Goal: Information Seeking & Learning: Check status

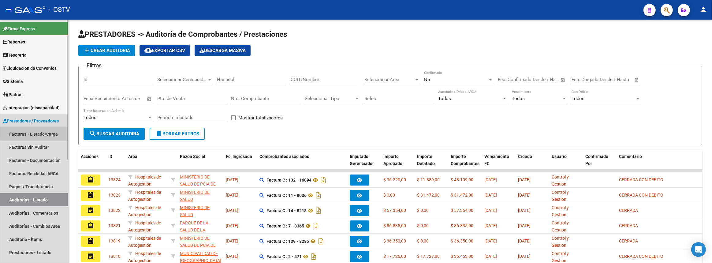
click at [36, 132] on link "Facturas - Listado/Carga" at bounding box center [34, 133] width 68 height 13
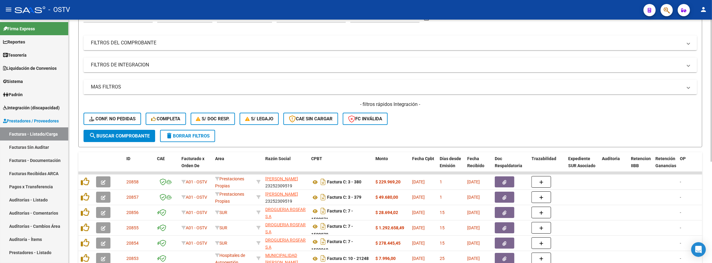
scroll to position [124, 0]
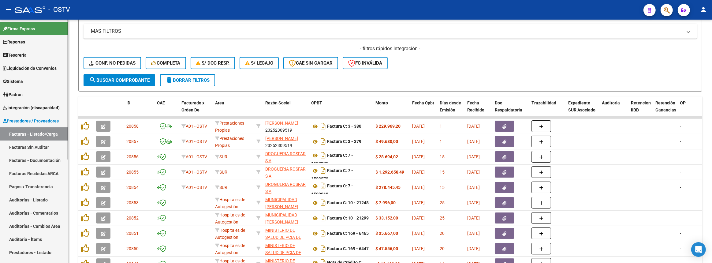
click at [32, 194] on link "Auditorías - Listado" at bounding box center [34, 199] width 68 height 13
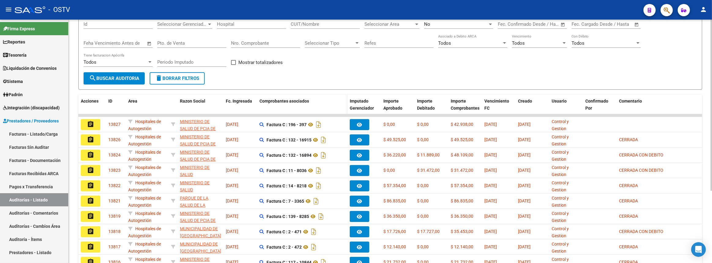
scroll to position [83, 0]
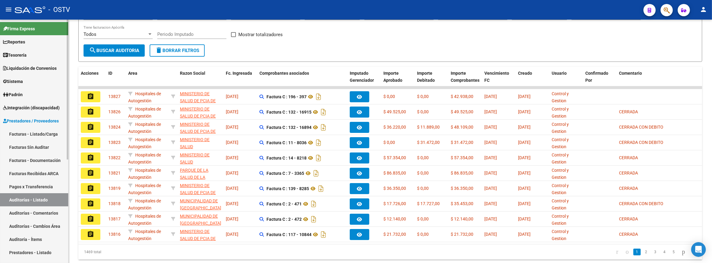
click at [16, 131] on link "Facturas - Listado/Carga" at bounding box center [34, 133] width 68 height 13
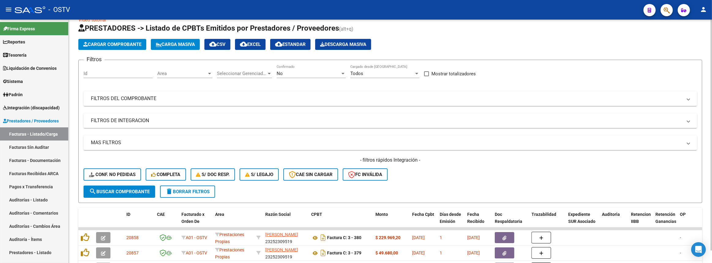
scroll to position [83, 0]
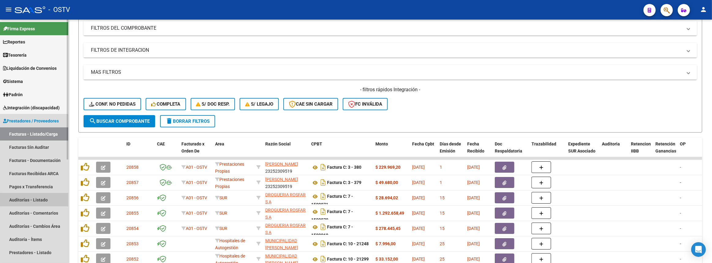
click at [24, 202] on link "Auditorías - Listado" at bounding box center [34, 199] width 68 height 13
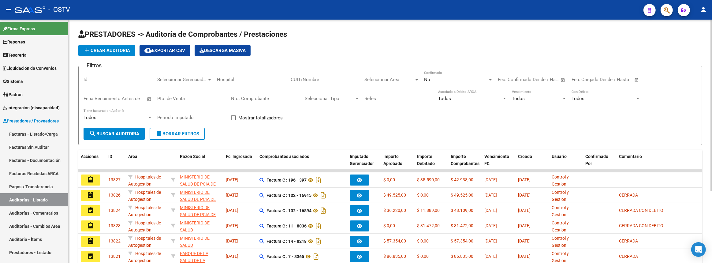
scroll to position [83, 0]
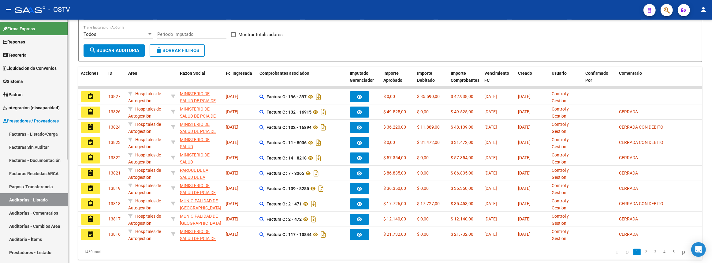
click at [14, 118] on span "Prestadores / Proveedores" at bounding box center [31, 120] width 56 height 7
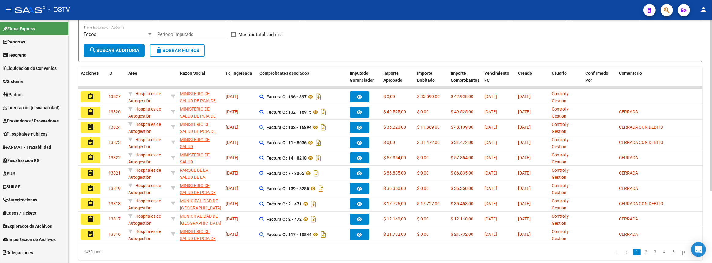
scroll to position [0, 0]
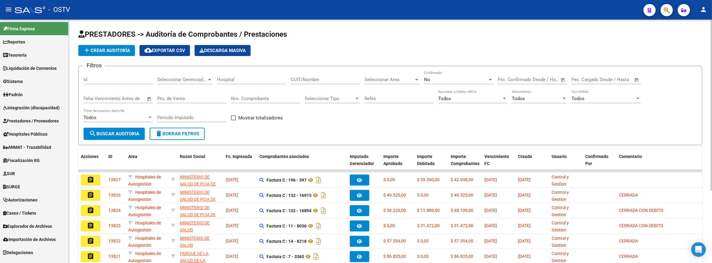
click at [247, 97] on input "Nro. Comprobante" at bounding box center [265, 99] width 69 height 6
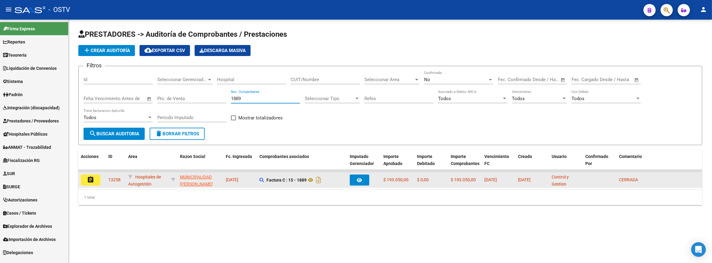
type input "1889"
click at [94, 177] on button "assignment" at bounding box center [91, 179] width 20 height 11
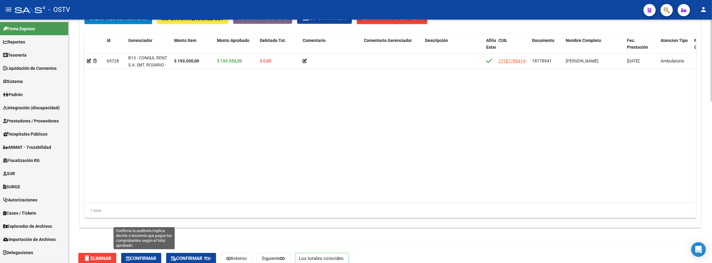
click at [149, 254] on button "Confirmar" at bounding box center [141, 258] width 40 height 11
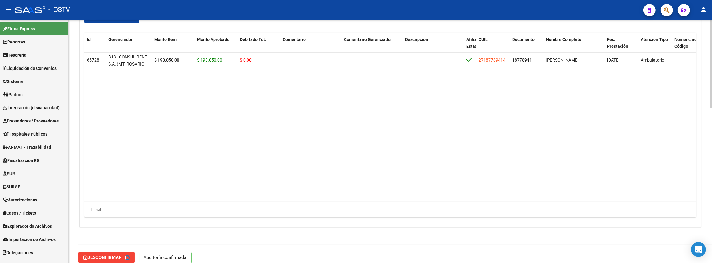
type input "202508"
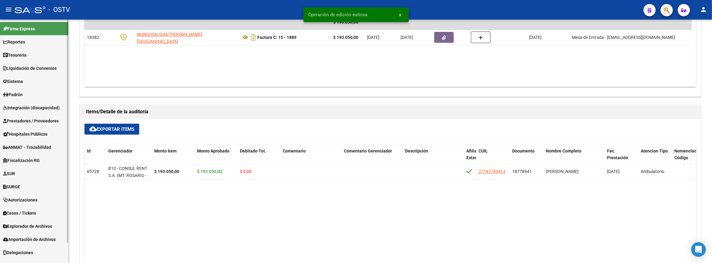
drag, startPoint x: 29, startPoint y: 121, endPoint x: 28, endPoint y: 126, distance: 5.0
click at [29, 121] on span "Prestadores / Proveedores" at bounding box center [31, 120] width 56 height 7
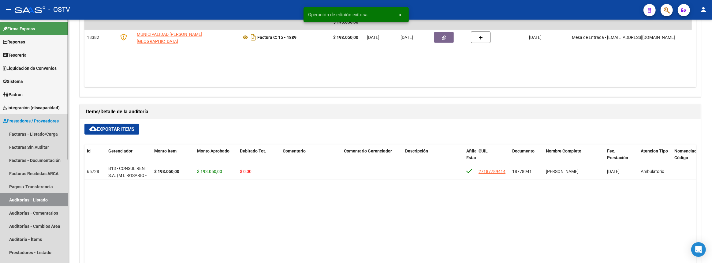
click at [28, 196] on link "Auditorías - Listado" at bounding box center [34, 199] width 68 height 13
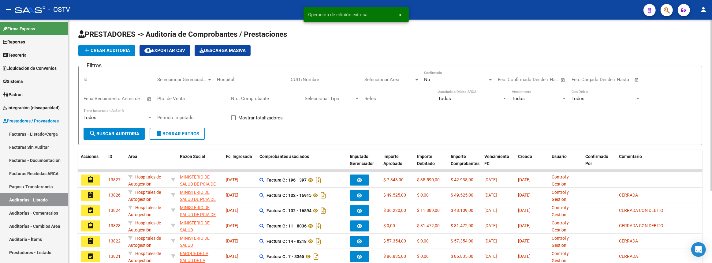
click at [257, 99] on input "Nro. Comprobante" at bounding box center [265, 99] width 69 height 6
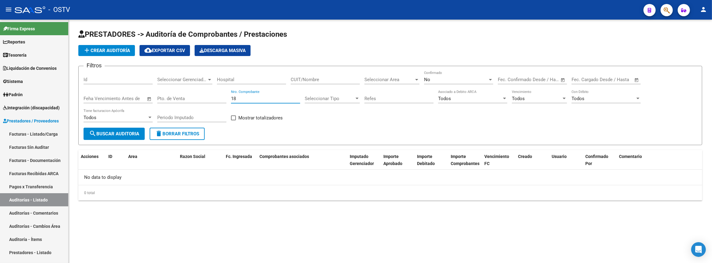
type input "1"
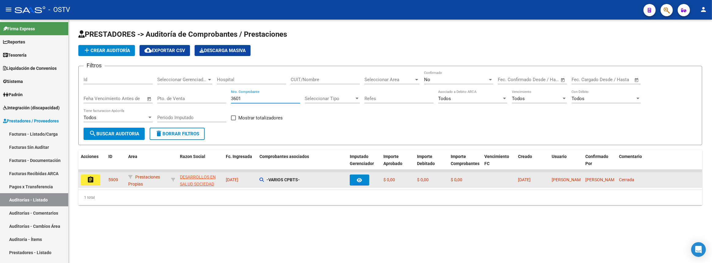
type input "3601"
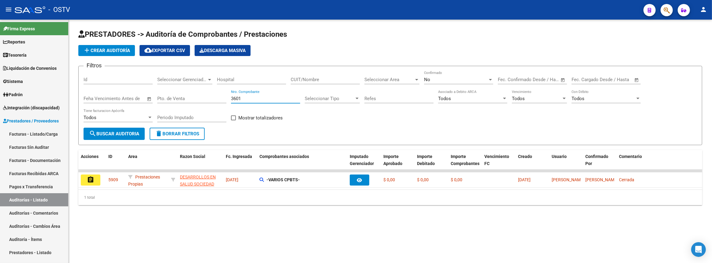
click at [89, 180] on mat-icon "assignment" at bounding box center [90, 179] width 7 height 7
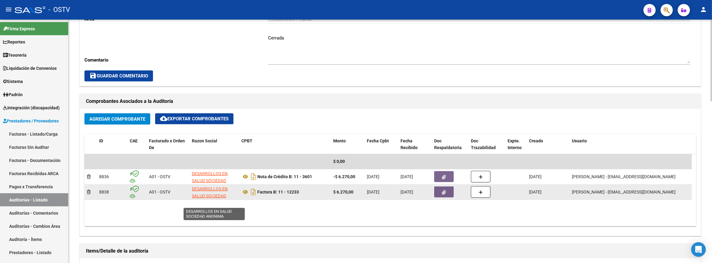
scroll to position [167, 0]
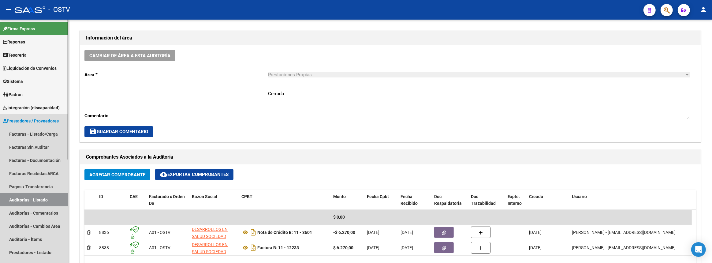
click at [61, 197] on link "Auditorías - Listado" at bounding box center [34, 199] width 68 height 13
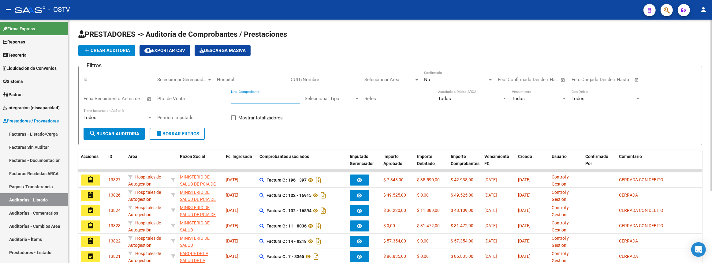
click at [251, 96] on input "Nro. Comprobante" at bounding box center [265, 99] width 69 height 6
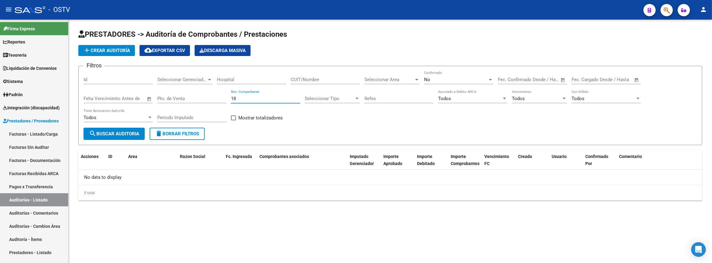
type input "1"
type input "3601"
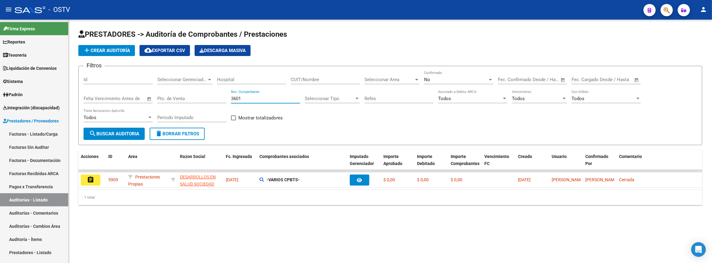
drag, startPoint x: 244, startPoint y: 98, endPoint x: 170, endPoint y: 99, distance: 74.3
click at [171, 98] on div "Filtros Id Seleccionar Gerenciador Seleccionar Gerenciador Hospital CUIT/Nombre…" at bounding box center [389, 99] width 613 height 57
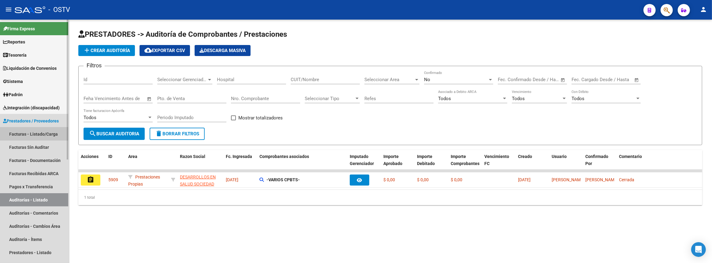
click at [32, 131] on link "Facturas - Listado/Carga" at bounding box center [34, 133] width 68 height 13
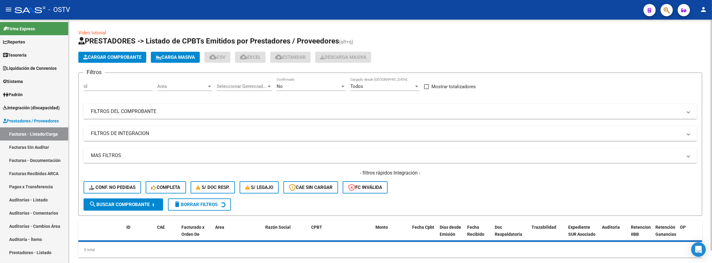
click at [201, 108] on mat-panel-title "FILTROS DEL COMPROBANTE" at bounding box center [386, 111] width 591 height 7
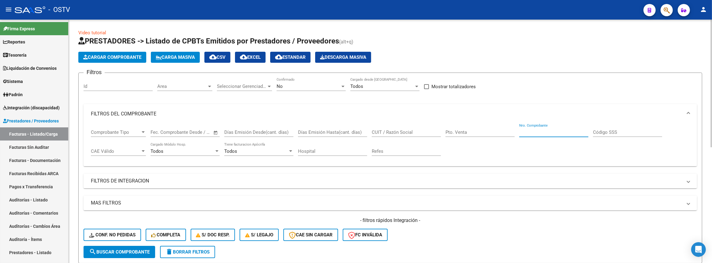
click at [534, 129] on input "Nro. Comprobante" at bounding box center [553, 132] width 69 height 6
type input "3601"
click at [306, 85] on div "No" at bounding box center [308, 86] width 64 height 6
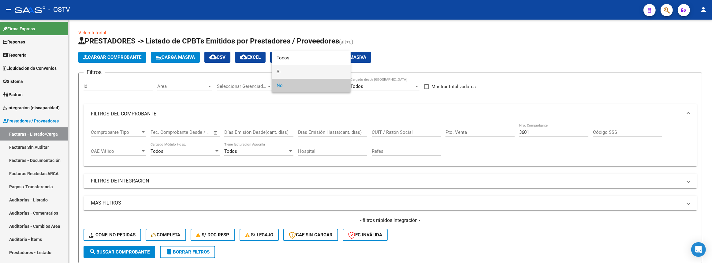
click at [297, 77] on span "Si" at bounding box center [310, 72] width 69 height 14
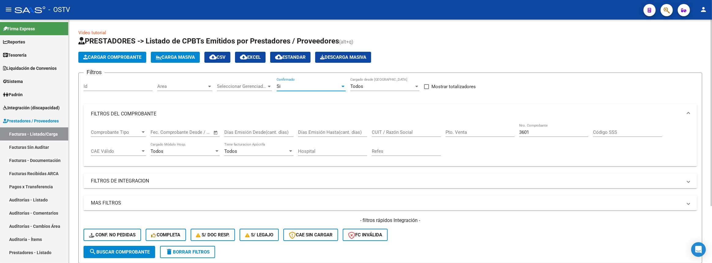
click at [145, 249] on span "search Buscar Comprobante" at bounding box center [119, 252] width 61 height 6
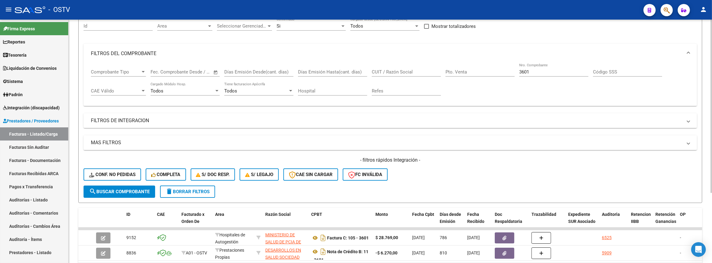
scroll to position [98, 0]
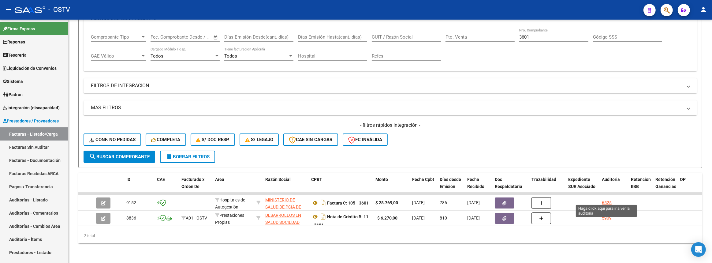
click at [604, 199] on div "6525" at bounding box center [607, 202] width 10 height 7
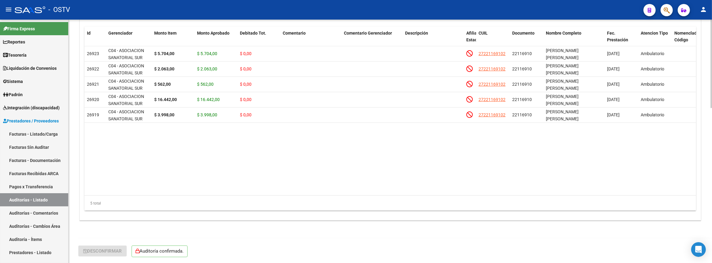
scroll to position [398, 0]
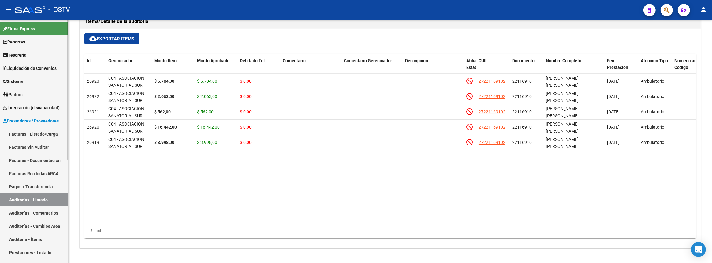
click at [40, 136] on link "Facturas - Listado/Carga" at bounding box center [34, 133] width 68 height 13
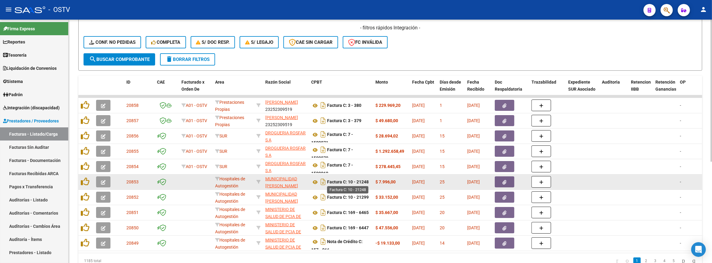
scroll to position [173, 0]
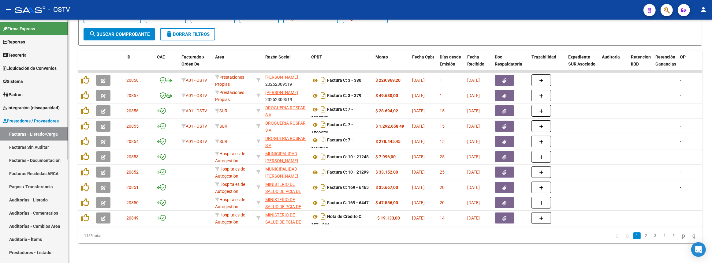
click at [19, 197] on link "Auditorías - Listado" at bounding box center [34, 199] width 68 height 13
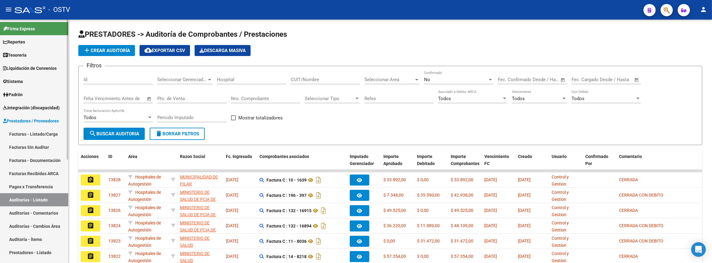
click at [24, 137] on link "Facturas - Listado/Carga" at bounding box center [34, 133] width 68 height 13
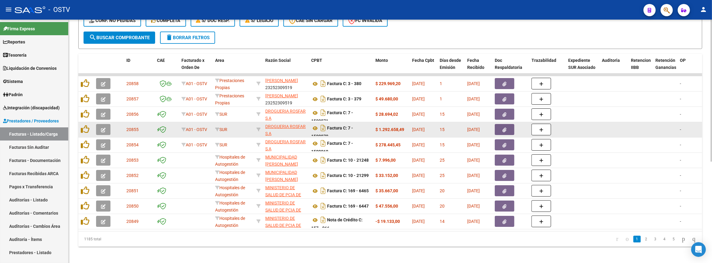
scroll to position [173, 0]
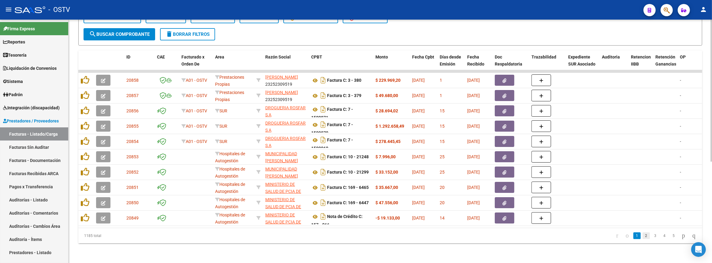
click at [642, 235] on link "2" at bounding box center [645, 235] width 7 height 7
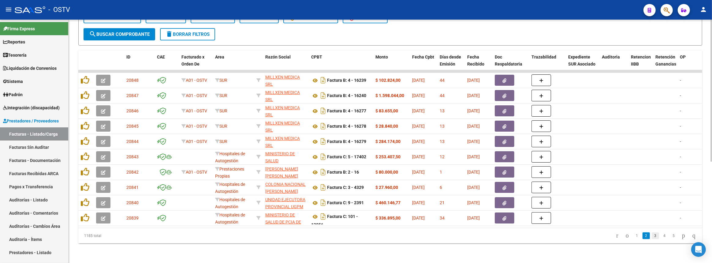
click at [651, 238] on link "3" at bounding box center [654, 235] width 7 height 7
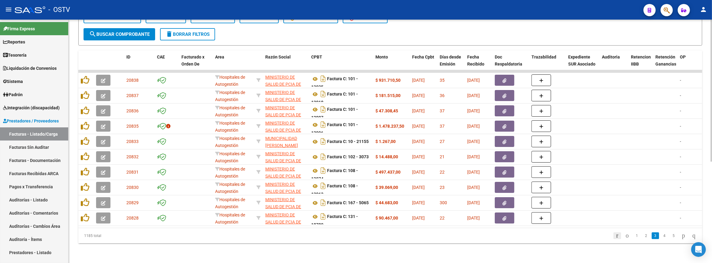
click at [613, 235] on link "go to first page" at bounding box center [617, 235] width 8 height 7
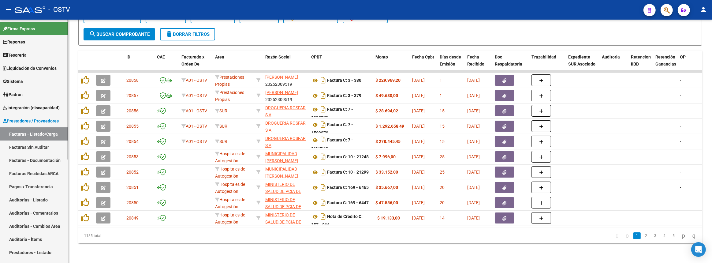
click at [41, 202] on link "Auditorías - Listado" at bounding box center [34, 199] width 68 height 13
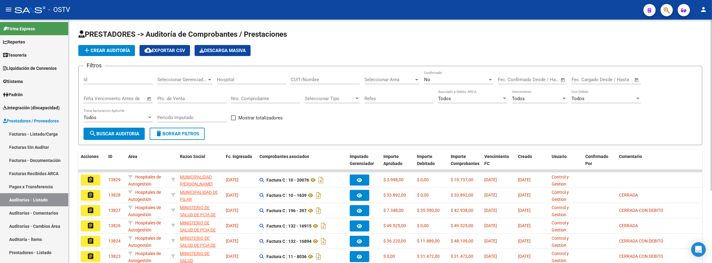
click at [271, 98] on input "Nro. Comprobante" at bounding box center [265, 99] width 69 height 6
paste input "1457202"
type input "1457202"
click at [136, 133] on span "search Buscar Auditoria" at bounding box center [114, 134] width 50 height 6
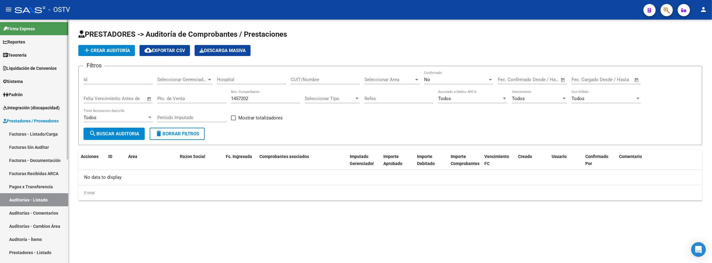
click at [21, 133] on link "Facturas - Listado/Carga" at bounding box center [34, 133] width 68 height 13
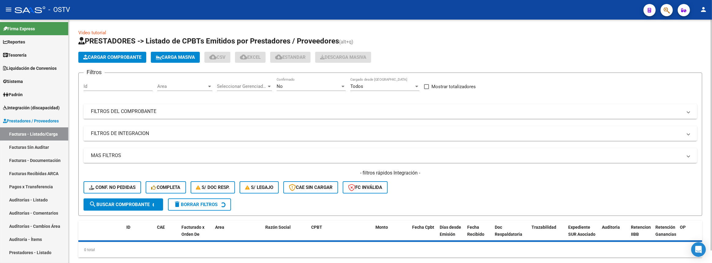
drag, startPoint x: 263, startPoint y: 107, endPoint x: 308, endPoint y: 128, distance: 50.1
click at [263, 108] on mat-panel-title "FILTROS DEL COMPROBANTE" at bounding box center [386, 111] width 591 height 7
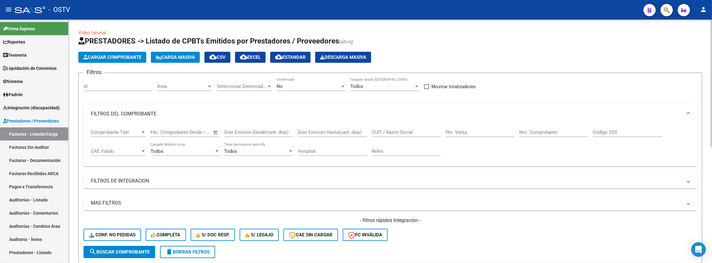
click at [535, 129] on input "Nro. Comprobante" at bounding box center [553, 132] width 69 height 6
paste input "1457202"
type input "1457202"
click at [130, 254] on button "search Buscar Comprobante" at bounding box center [119, 252] width 72 height 12
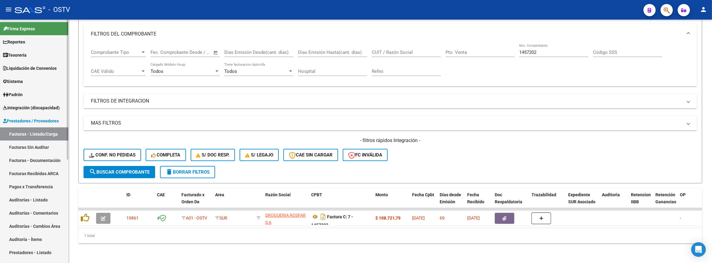
click at [31, 195] on link "Auditorías - Listado" at bounding box center [34, 199] width 68 height 13
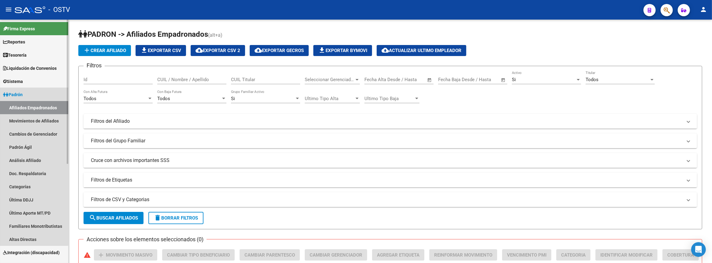
click at [20, 96] on span "Padrón" at bounding box center [13, 94] width 20 height 7
